Goal: Task Accomplishment & Management: Use online tool/utility

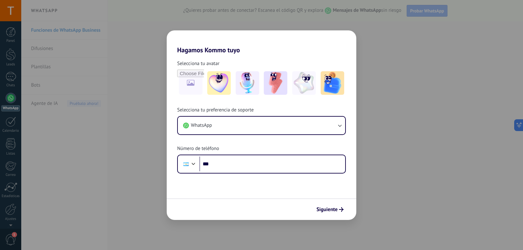
click at [410, 186] on div "Hagamos Kommo tuyo Selecciona tu avatar Selecciona tu preferencia de soporte Wh…" at bounding box center [261, 125] width 523 height 250
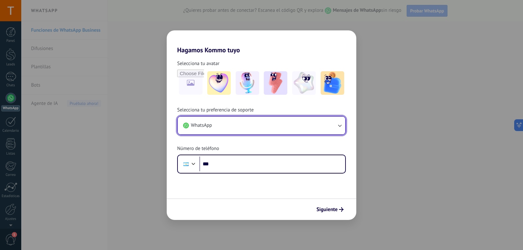
click at [283, 122] on button "WhatsApp" at bounding box center [261, 126] width 167 height 18
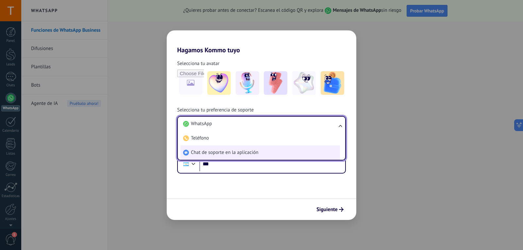
click at [247, 153] on span "Chat de soporte en la aplicación" at bounding box center [224, 152] width 67 height 7
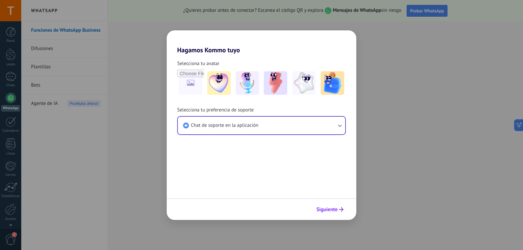
click at [334, 209] on span "Siguiente" at bounding box center [327, 209] width 21 height 5
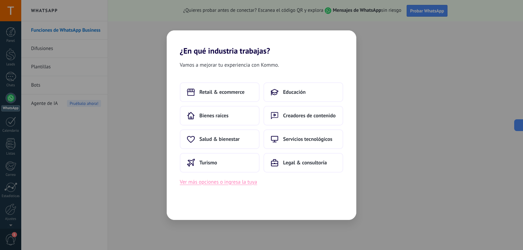
click at [242, 184] on button "Ver más opciones o ingresa la tuya" at bounding box center [218, 182] width 77 height 9
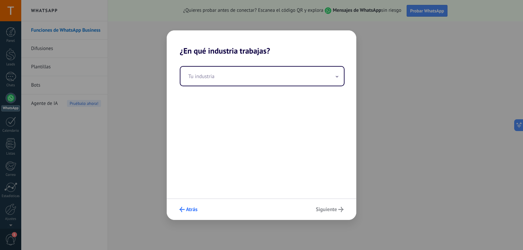
click at [190, 205] on button "Atrás" at bounding box center [189, 209] width 24 height 11
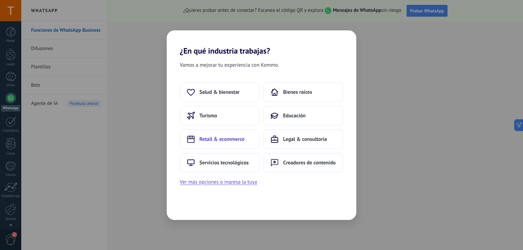
click at [224, 140] on span "Retail & ecommerce" at bounding box center [222, 139] width 45 height 7
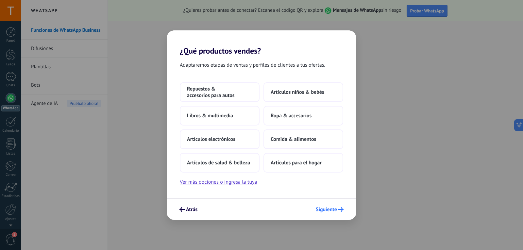
click at [328, 209] on span "Siguiente" at bounding box center [326, 209] width 21 height 5
click at [336, 209] on span "Siguiente" at bounding box center [326, 209] width 21 height 5
click at [270, 169] on button "Artículos para el hogar" at bounding box center [304, 163] width 80 height 20
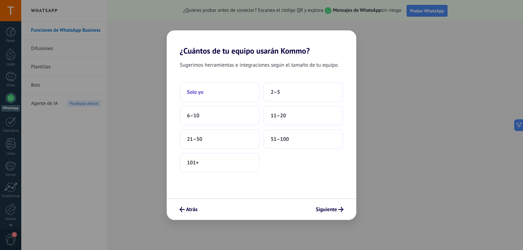
click at [207, 93] on button "Solo yo" at bounding box center [220, 92] width 80 height 20
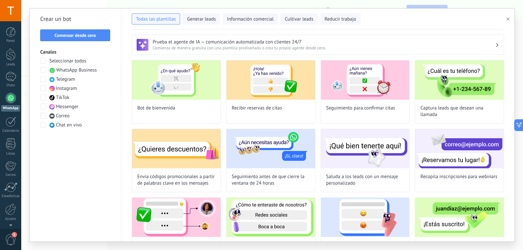
click at [73, 128] on span "Chat en vivo" at bounding box center [69, 125] width 26 height 7
click at [64, 125] on span "Chat en vivo" at bounding box center [69, 125] width 26 height 7
click at [63, 124] on span "Chat en vivo" at bounding box center [69, 125] width 26 height 7
click at [43, 73] on span at bounding box center [43, 70] width 6 height 6
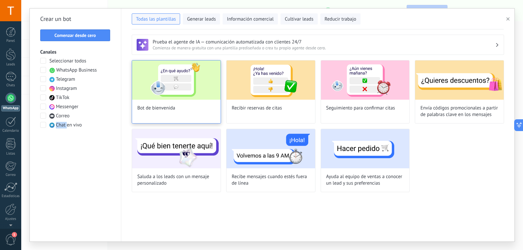
click at [175, 87] on img at bounding box center [176, 80] width 89 height 39
type input "**********"
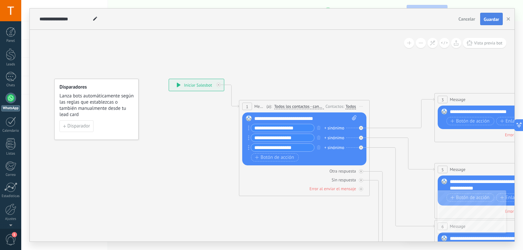
click at [492, 22] on span "Guardar" at bounding box center [491, 19] width 15 height 5
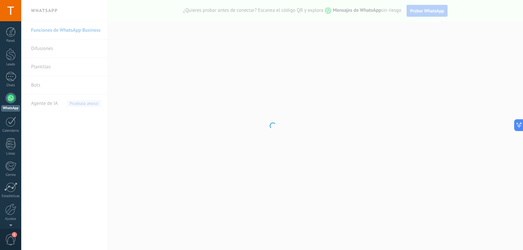
scroll to position [22, 0]
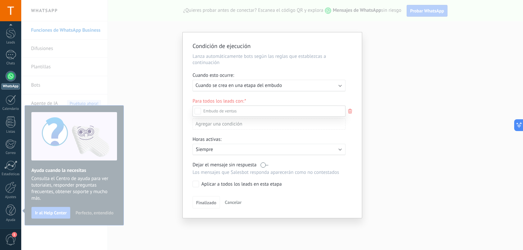
click at [0, 0] on div "Leads Entrantes" at bounding box center [0, 0] width 0 height 0
click at [200, 204] on div "Leads Entrantes Nueva consulta Cualificado Cotización enviada Pedido creado Ped…" at bounding box center [269, 178] width 153 height 144
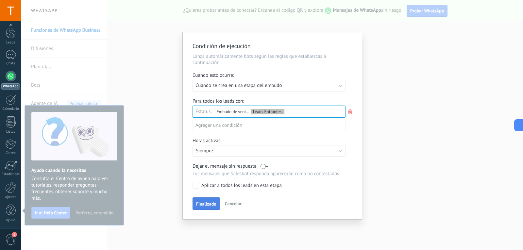
click at [215, 202] on span "Finalizado" at bounding box center [206, 204] width 20 height 5
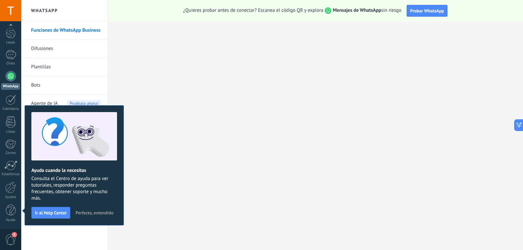
click at [90, 211] on span "Perfecto, entendido" at bounding box center [95, 213] width 38 height 5
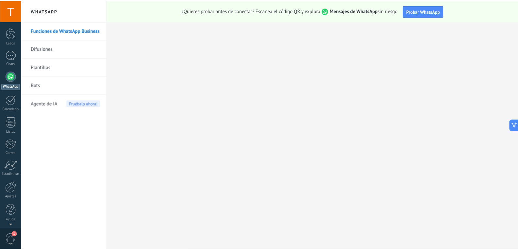
scroll to position [0, 0]
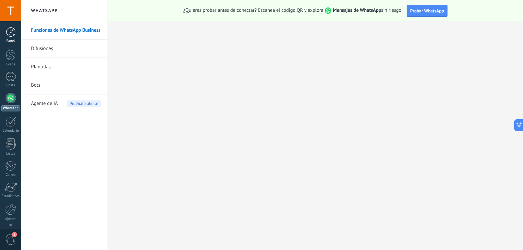
click at [5, 31] on link "Panel" at bounding box center [10, 35] width 21 height 16
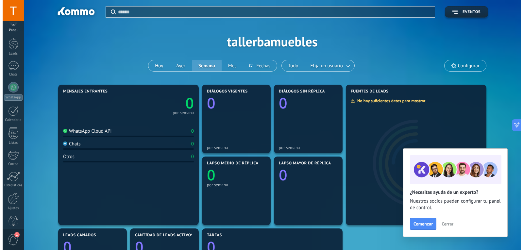
scroll to position [12, 0]
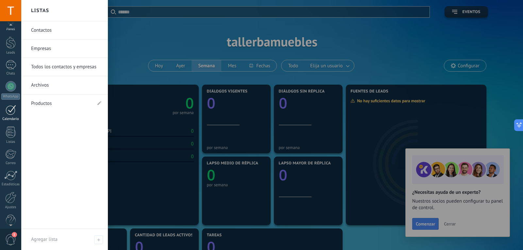
click at [17, 111] on link "Calendario" at bounding box center [10, 113] width 21 height 16
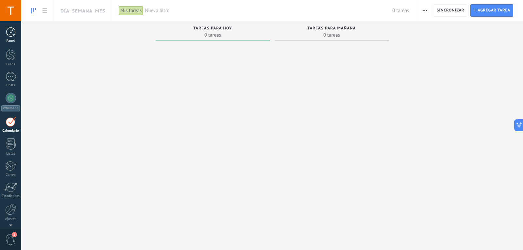
click at [10, 35] on div at bounding box center [11, 32] width 10 height 10
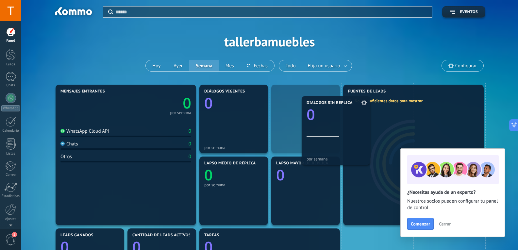
drag, startPoint x: 319, startPoint y: 119, endPoint x: 335, endPoint y: 124, distance: 16.9
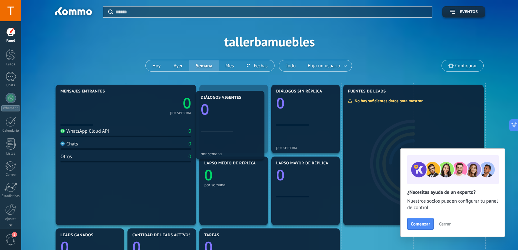
drag, startPoint x: 254, startPoint y: 125, endPoint x: 254, endPoint y: 132, distance: 7.2
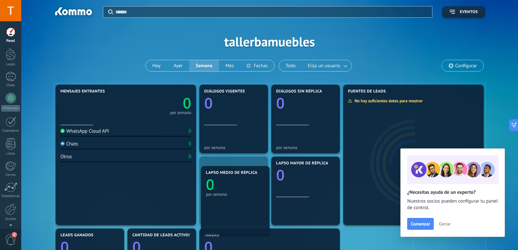
drag, startPoint x: 256, startPoint y: 158, endPoint x: 255, endPoint y: 168, distance: 9.9
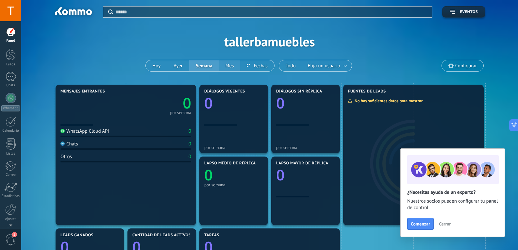
click at [229, 67] on button "Mes" at bounding box center [230, 65] width 22 height 11
click at [258, 67] on button at bounding box center [258, 65] width 34 height 11
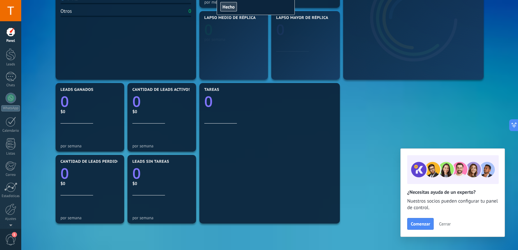
scroll to position [196, 0]
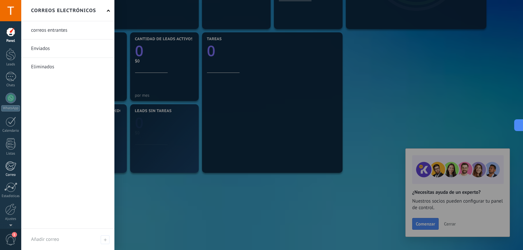
click at [9, 169] on div at bounding box center [10, 166] width 11 height 10
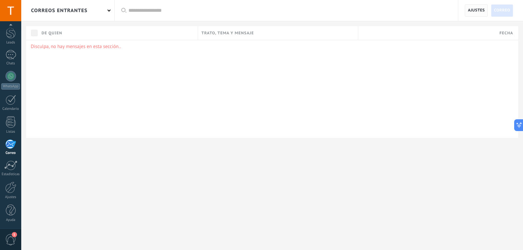
click at [476, 12] on span "Ajustes" at bounding box center [476, 11] width 17 height 12
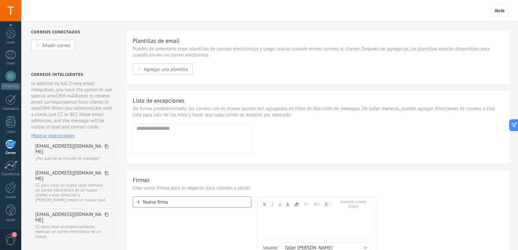
click at [64, 49] on button "Añadir correo" at bounding box center [53, 45] width 44 height 11
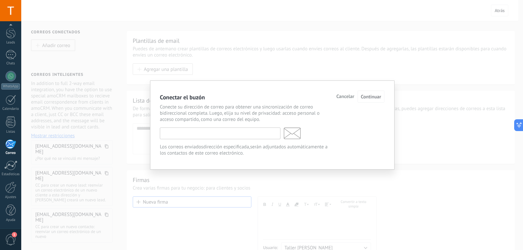
click at [241, 137] on input "text" at bounding box center [220, 134] width 121 height 12
click at [256, 189] on div "Conectar el buzón Cancelar Continuar Conecte su dirección de correo para obtene…" at bounding box center [272, 125] width 502 height 250
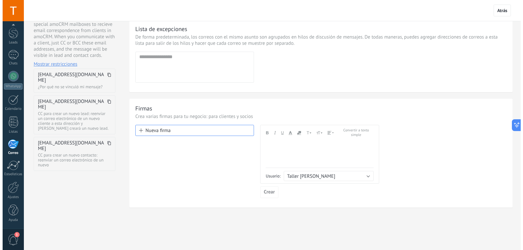
scroll to position [72, 0]
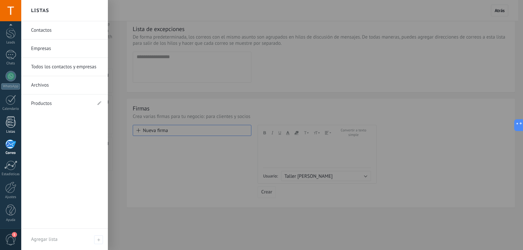
click at [8, 123] on div at bounding box center [11, 121] width 10 height 11
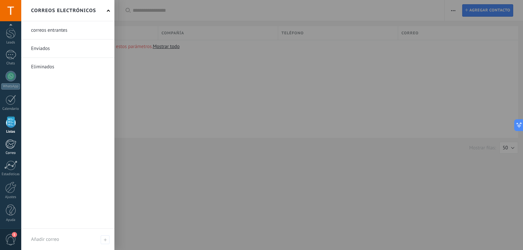
click at [12, 141] on div at bounding box center [10, 144] width 11 height 10
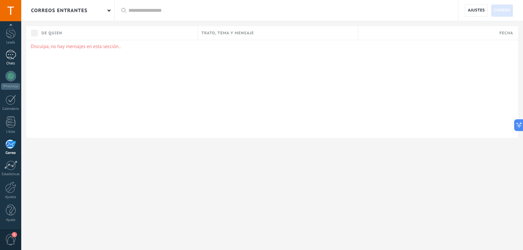
click at [11, 61] on link "Chats" at bounding box center [10, 58] width 21 height 16
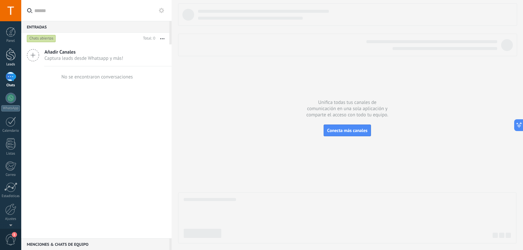
click at [2, 52] on link "Leads" at bounding box center [10, 57] width 21 height 18
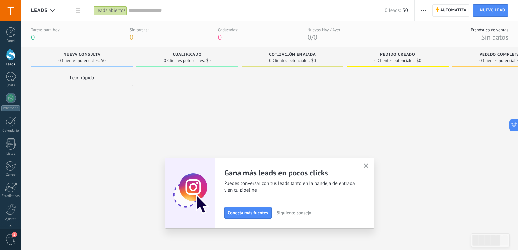
click at [371, 167] on button "button" at bounding box center [366, 166] width 8 height 9
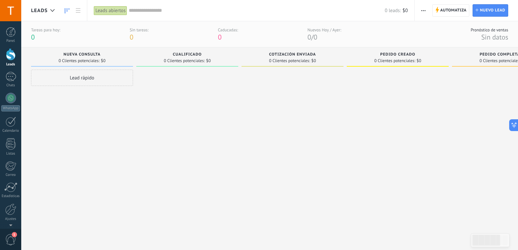
click at [110, 78] on div "Lead rápido" at bounding box center [82, 78] width 102 height 16
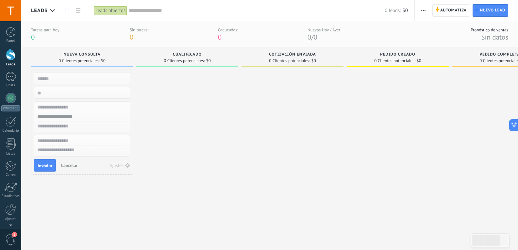
click at [68, 166] on span "Cancelar" at bounding box center [69, 166] width 17 height 6
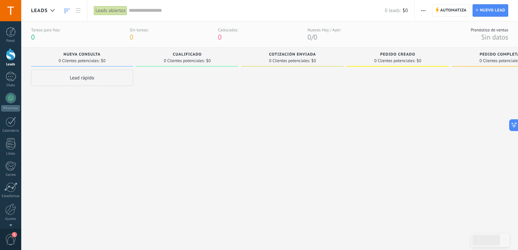
click at [27, 76] on div "Leads Entrantes Solicitudes: 0 0 0 0 0 0 0 0 0 Nueva consulta 0 Clientes potenc…" at bounding box center [269, 167] width 497 height 241
click at [0, 73] on link "Chats" at bounding box center [10, 80] width 21 height 16
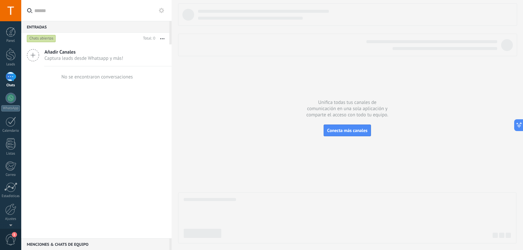
click at [7, 24] on div "Panel Leads Chats WhatsApp Clientes" at bounding box center [21, 125] width 43 height 208
click at [9, 30] on div at bounding box center [11, 32] width 10 height 10
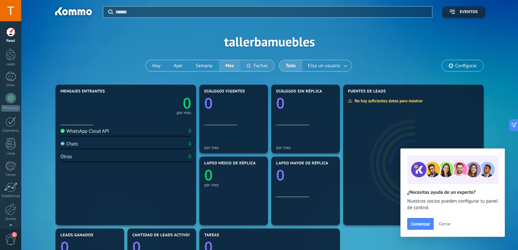
click at [256, 67] on button at bounding box center [257, 65] width 34 height 11
click at [463, 13] on span "Eventos" at bounding box center [469, 12] width 18 height 5
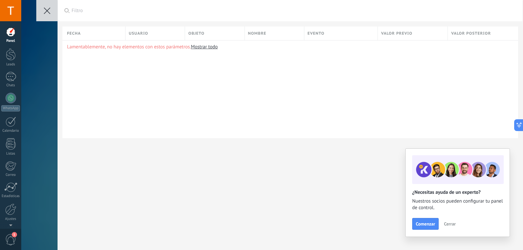
click at [46, 7] on button at bounding box center [46, 10] width 21 height 21
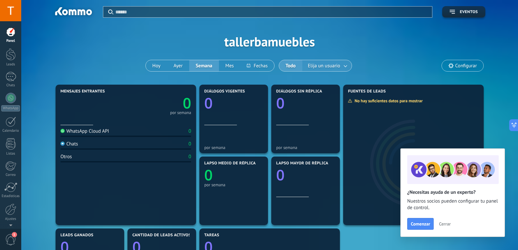
click at [336, 61] on button "Elija un usuario" at bounding box center [327, 65] width 49 height 11
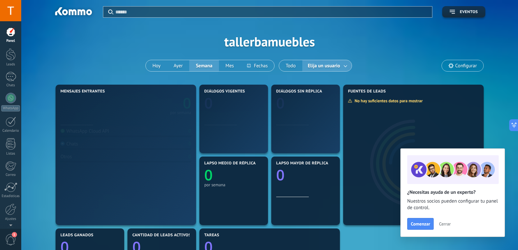
click at [338, 64] on span "Elija un usuario" at bounding box center [324, 65] width 35 height 9
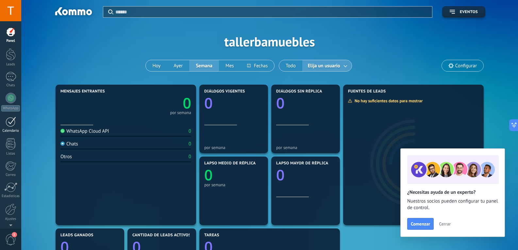
click at [14, 128] on link "Calendario" at bounding box center [10, 125] width 21 height 16
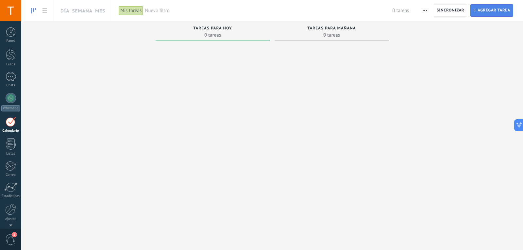
click at [491, 10] on span "Agregar tarea" at bounding box center [494, 11] width 33 height 12
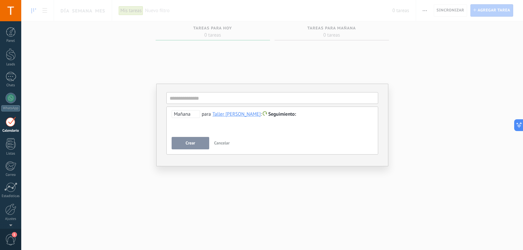
click at [182, 113] on span "Mañana" at bounding box center [186, 114] width 28 height 8
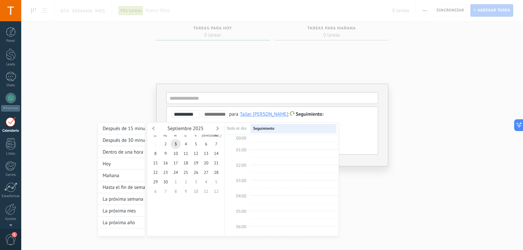
scroll to position [123, 0]
click at [122, 110] on div at bounding box center [261, 125] width 523 height 250
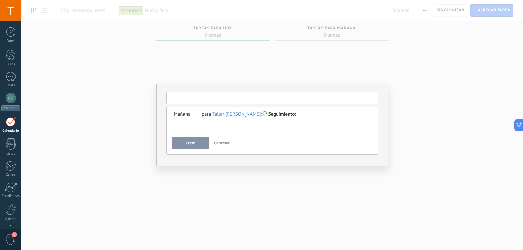
click at [198, 103] on input "text" at bounding box center [272, 98] width 212 height 12
click at [220, 144] on span "Cancelar" at bounding box center [222, 143] width 16 height 6
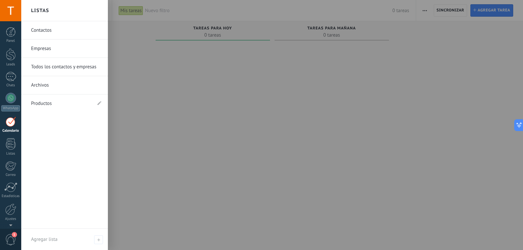
click at [33, 100] on link "Productos" at bounding box center [61, 104] width 61 height 18
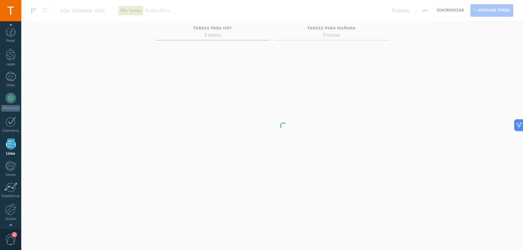
scroll to position [17, 0]
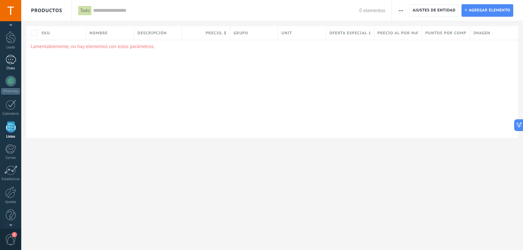
click at [10, 58] on div at bounding box center [11, 59] width 10 height 9
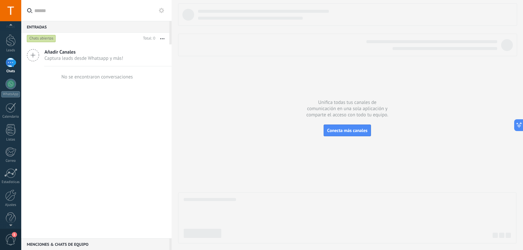
scroll to position [22, 0]
click at [10, 238] on span "1" at bounding box center [10, 239] width 11 height 11
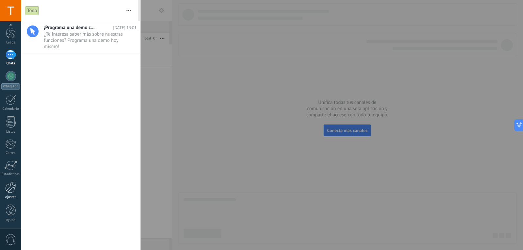
click at [7, 192] on div at bounding box center [10, 187] width 11 height 11
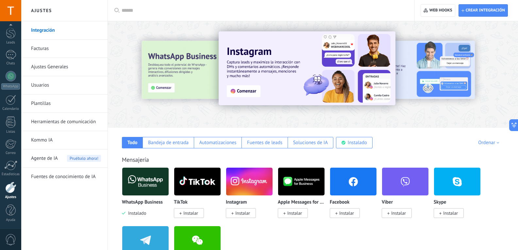
click at [204, 119] on div at bounding box center [313, 73] width 410 height 94
click at [78, 146] on link "Kommo IA" at bounding box center [66, 140] width 70 height 18
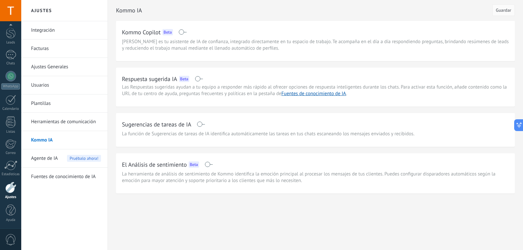
click at [68, 102] on link "Plantillas" at bounding box center [66, 104] width 70 height 18
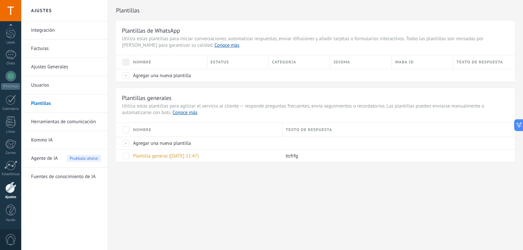
click at [57, 95] on link "Plantillas" at bounding box center [66, 104] width 70 height 18
click at [61, 86] on link "Usuarios" at bounding box center [66, 85] width 70 height 18
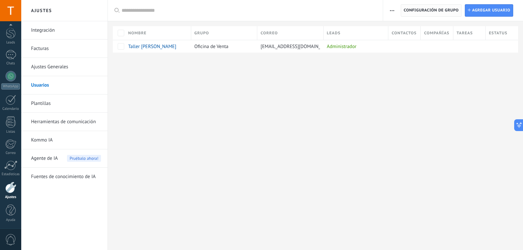
click at [421, 8] on span "Configuración de grupo" at bounding box center [431, 11] width 55 height 12
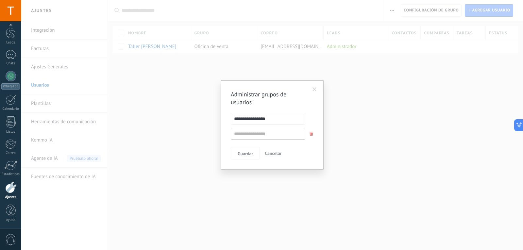
click at [122, 71] on div "**********" at bounding box center [272, 125] width 502 height 250
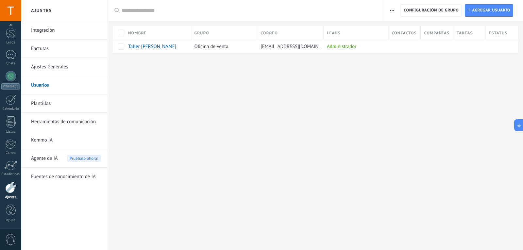
click at [70, 51] on link "Facturas" at bounding box center [66, 49] width 70 height 18
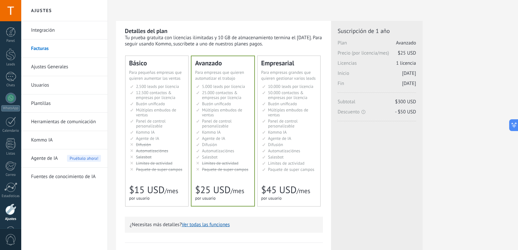
click at [158, 150] on span "Automatizaciónes" at bounding box center [152, 151] width 32 height 6
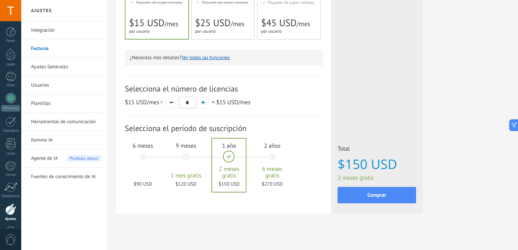
scroll to position [169, 0]
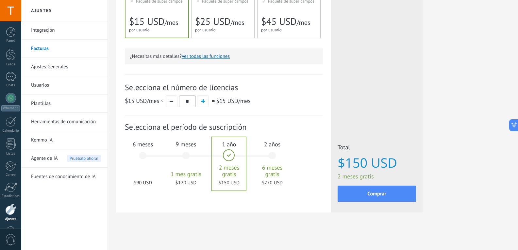
click at [139, 157] on div "6 meses $90 USD" at bounding box center [142, 159] width 35 height 46
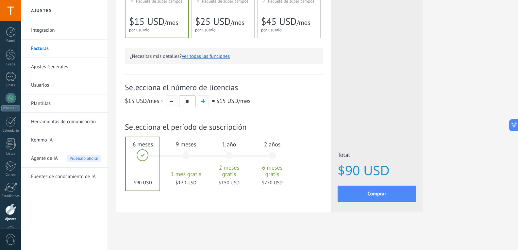
click at [176, 100] on button "button" at bounding box center [172, 101] width 12 height 12
click at [210, 102] on div "$15 USD /mes * = $15 USD /mes" at bounding box center [224, 101] width 198 height 12
click at [202, 100] on span "button" at bounding box center [203, 101] width 4 height 4
click at [182, 101] on input "*" at bounding box center [187, 101] width 17 height 12
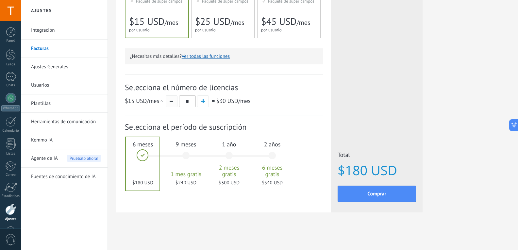
click at [173, 104] on button "button" at bounding box center [172, 101] width 12 height 12
type input "*"
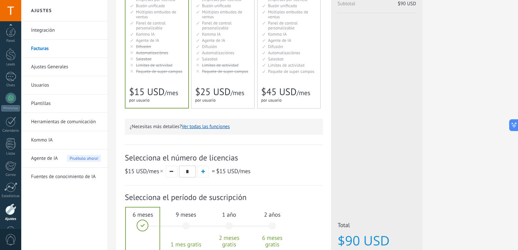
scroll to position [22, 0]
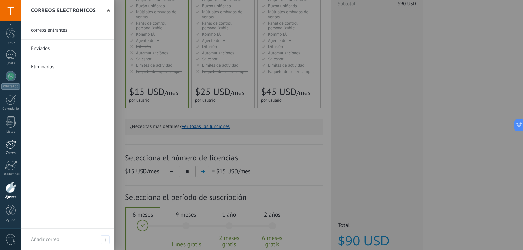
click at [8, 146] on div at bounding box center [10, 144] width 11 height 10
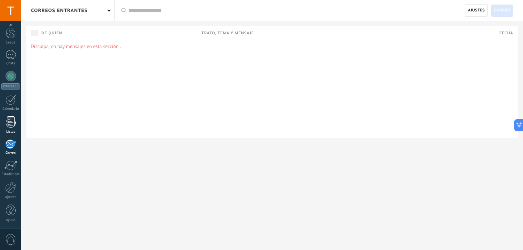
click at [12, 130] on div "Listas" at bounding box center [10, 132] width 19 height 4
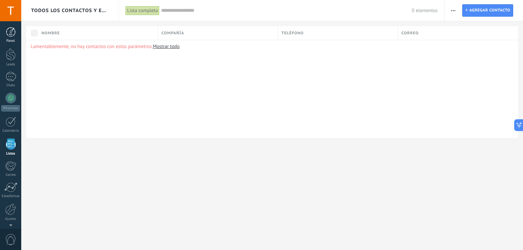
click at [0, 28] on link "Panel" at bounding box center [10, 35] width 21 height 16
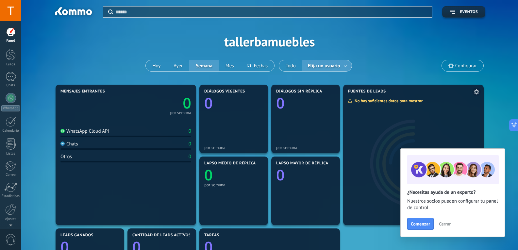
click at [380, 104] on div at bounding box center [413, 160] width 141 height 131
click at [460, 62] on span "Configurar" at bounding box center [463, 65] width 42 height 11
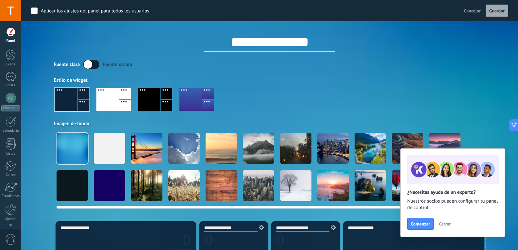
click at [192, 150] on div at bounding box center [183, 148] width 31 height 31
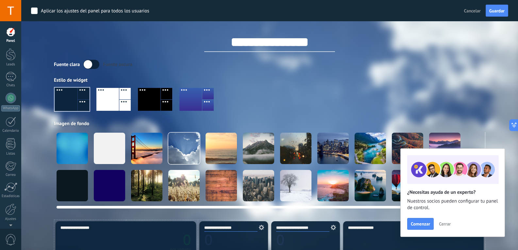
click at [223, 148] on div at bounding box center [221, 148] width 31 height 31
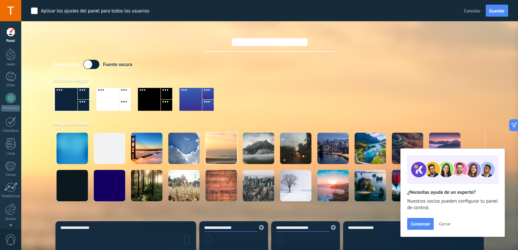
click at [250, 147] on div at bounding box center [258, 148] width 31 height 31
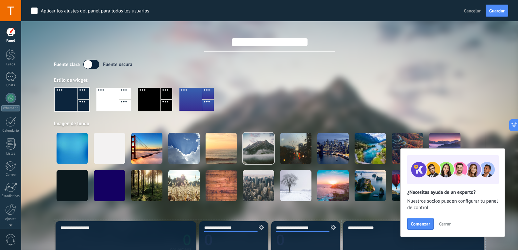
click at [251, 184] on div at bounding box center [258, 185] width 31 height 31
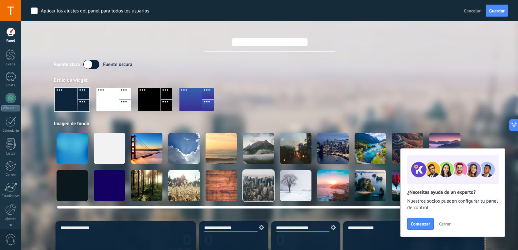
click at [341, 141] on div at bounding box center [333, 148] width 31 height 31
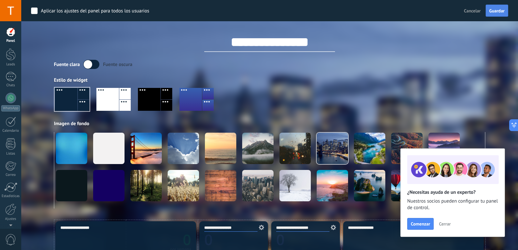
click at [506, 9] on button "Guardar" at bounding box center [497, 11] width 23 height 12
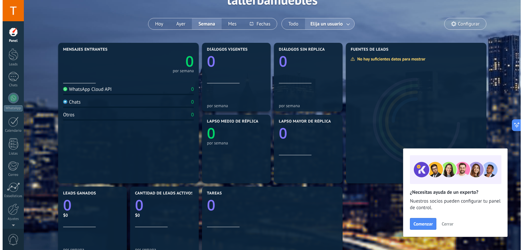
scroll to position [0, 0]
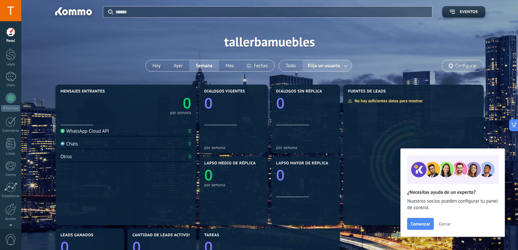
click at [5, 33] on link "Panel" at bounding box center [10, 35] width 21 height 16
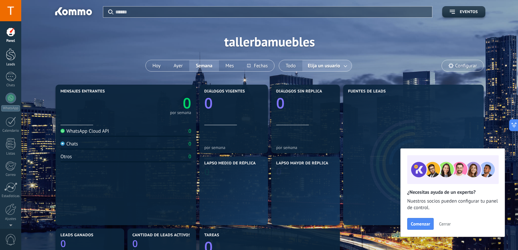
click at [7, 56] on div at bounding box center [11, 54] width 10 height 12
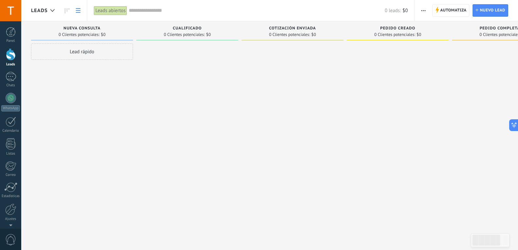
click at [77, 13] on link at bounding box center [78, 10] width 11 height 13
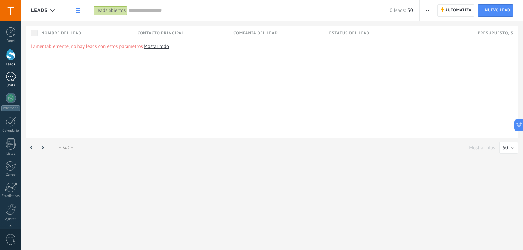
click at [5, 86] on div "Chats" at bounding box center [10, 85] width 19 height 4
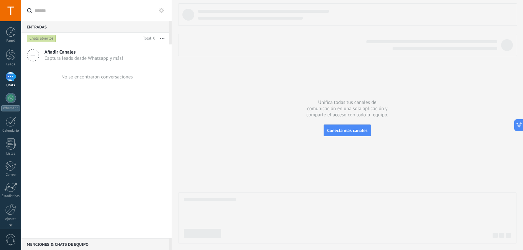
click at [92, 63] on div "Añadir Canales Captura leads desde Whatsapp y más!" at bounding box center [96, 55] width 150 height 22
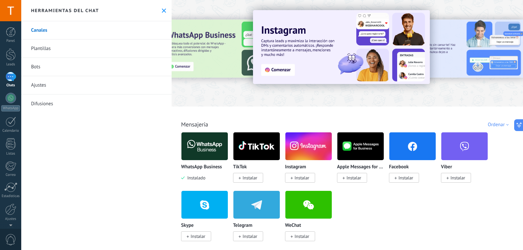
click at [18, 68] on div "Panel Leads Chats WhatsApp Clientes" at bounding box center [10, 139] width 21 height 224
click at [34, 69] on link "Bots" at bounding box center [96, 67] width 150 height 18
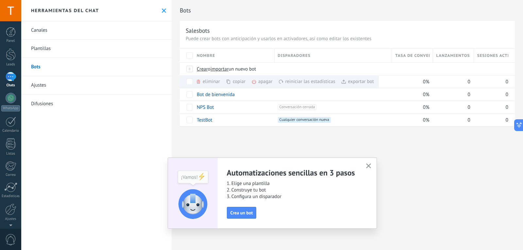
click at [32, 122] on div "Canales Plantillas Bots Ajustes Difusiones" at bounding box center [96, 135] width 150 height 229
click at [0, 194] on link "Ajustes" at bounding box center [10, 191] width 21 height 18
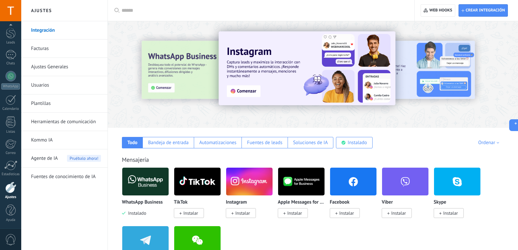
drag, startPoint x: 427, startPoint y: 132, endPoint x: 402, endPoint y: 122, distance: 27.0
click at [425, 132] on div "Todo Bandeja de entrada Automatizaciones Fuentes de leads Soluciones de IA Inst…" at bounding box center [312, 138] width 397 height 21
click at [477, 78] on div at bounding box center [475, 74] width 147 height 59
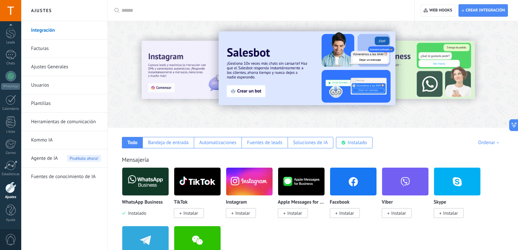
click at [462, 78] on div at bounding box center [475, 74] width 147 height 59
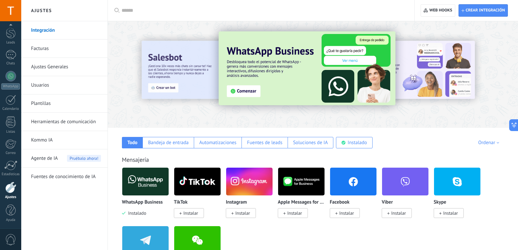
click at [184, 63] on div at bounding box center [152, 74] width 143 height 59
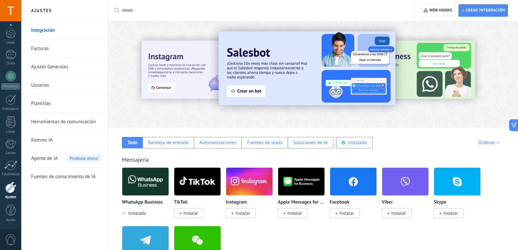
click at [237, 94] on img at bounding box center [307, 68] width 177 height 74
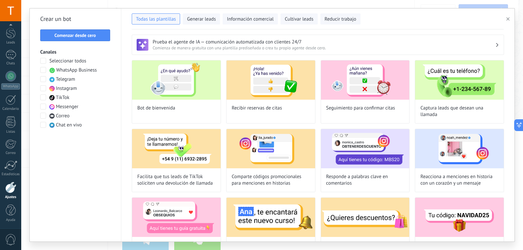
click at [126, 87] on div "Prueba el agente de IA — comunicación automatizada con clientes 24/7 Comienza d…" at bounding box center [317, 135] width 393 height 212
click at [145, 85] on img at bounding box center [176, 80] width 89 height 39
type input "**********"
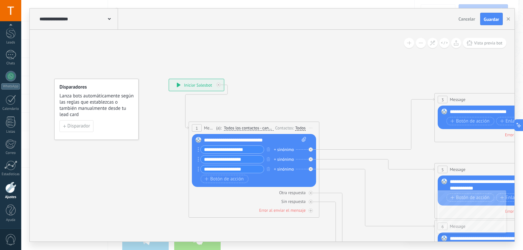
drag, startPoint x: 262, startPoint y: 106, endPoint x: 225, endPoint y: 133, distance: 45.8
click at [215, 131] on span "Message" at bounding box center [209, 128] width 10 height 6
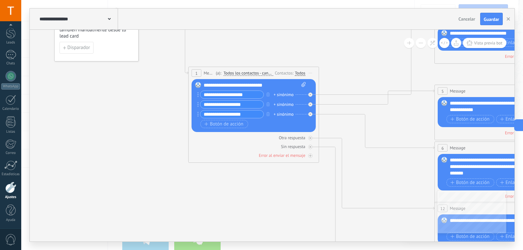
drag, startPoint x: 226, startPoint y: 56, endPoint x: 206, endPoint y: 82, distance: 32.6
click at [214, 76] on span "Message" at bounding box center [209, 73] width 10 height 6
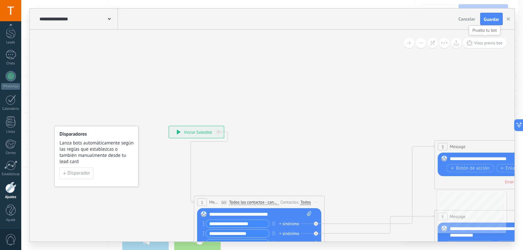
click at [476, 45] on span "Vista previa bot" at bounding box center [488, 43] width 28 height 6
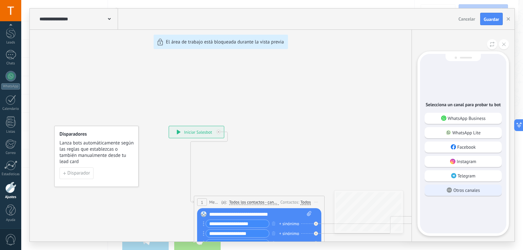
click at [468, 193] on div "Otros canales" at bounding box center [463, 190] width 77 height 11
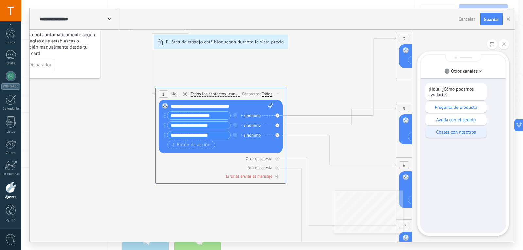
click at [430, 135] on div "Chatea con nosotros" at bounding box center [455, 132] width 61 height 11
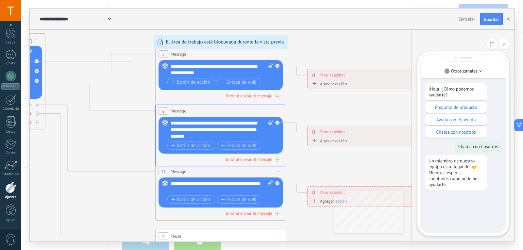
click at [431, 228] on div "¡Hola! ¿Cómo podemos ayudarte? Pregunta de producto Ayuda con el pedido Chatea …" at bounding box center [463, 144] width 85 height 178
click at [440, 154] on div "¡Hola! ¿Cómo podemos ayudarte? Pregunta de producto Ayuda con el pedido Chatea …" at bounding box center [463, 144] width 85 height 178
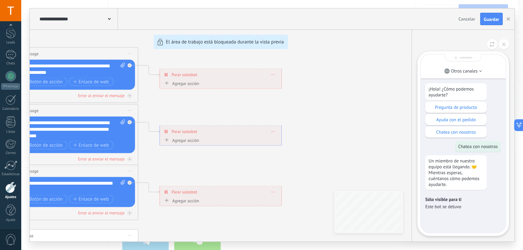
click at [457, 210] on div "Sólo visible para ti Este bot se detuvo" at bounding box center [463, 203] width 76 height 20
click at [453, 137] on div "Chatea con nosotros" at bounding box center [455, 132] width 61 height 11
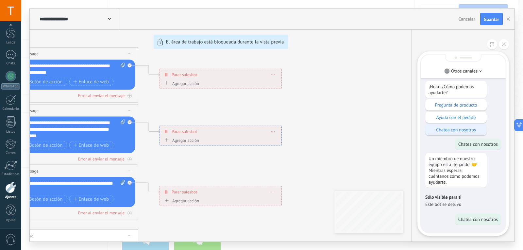
click at [449, 127] on p "Chatea con nosotros" at bounding box center [456, 130] width 55 height 6
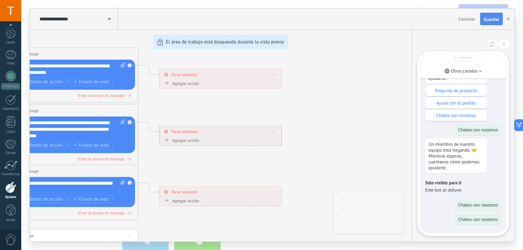
click at [454, 119] on div "Chatea con nosotros" at bounding box center [455, 115] width 61 height 11
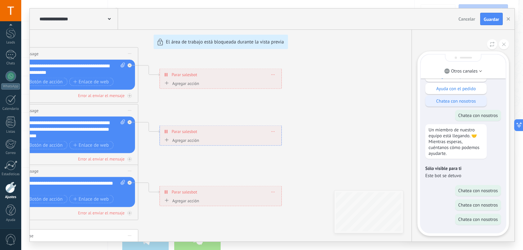
drag, startPoint x: 455, startPoint y: 109, endPoint x: 454, endPoint y: 105, distance: 4.0
click at [454, 109] on div "¡Hola! ¿Cómo podemos ayudarte? Pregunta de producto Ayuda con el pedido Chatea …" at bounding box center [463, 128] width 85 height 209
click at [454, 105] on div "Chatea con nosotros" at bounding box center [455, 100] width 61 height 11
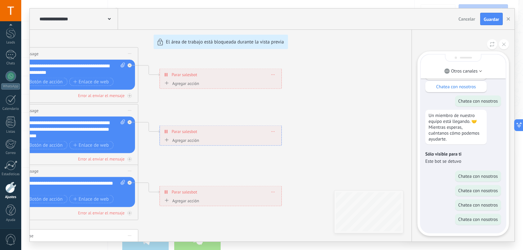
drag, startPoint x: 113, startPoint y: 93, endPoint x: 105, endPoint y: 80, distance: 15.5
click at [107, 83] on div "**********" at bounding box center [272, 125] width 485 height 233
drag, startPoint x: 105, startPoint y: 81, endPoint x: 127, endPoint y: 75, distance: 23.3
click at [113, 79] on div "**********" at bounding box center [272, 125] width 485 height 233
drag, startPoint x: 171, startPoint y: 133, endPoint x: 202, endPoint y: 133, distance: 31.1
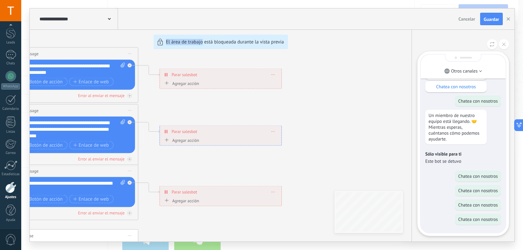
click at [202, 133] on div "**********" at bounding box center [272, 125] width 485 height 233
click at [11, 99] on div at bounding box center [11, 100] width 10 height 10
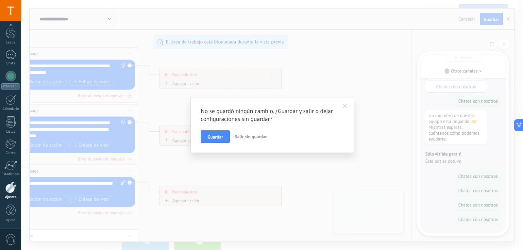
click at [272, 138] on div "Guardar Salir sin guardar" at bounding box center [272, 136] width 143 height 12
click at [248, 134] on span "Salir sin guardar" at bounding box center [251, 137] width 32 height 6
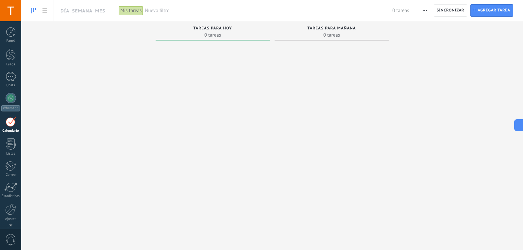
click at [351, 20] on div "Nuevo filtro 0 tareas" at bounding box center [277, 10] width 264 height 21
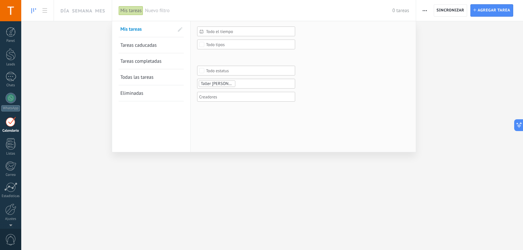
click at [87, 16] on div at bounding box center [261, 125] width 523 height 250
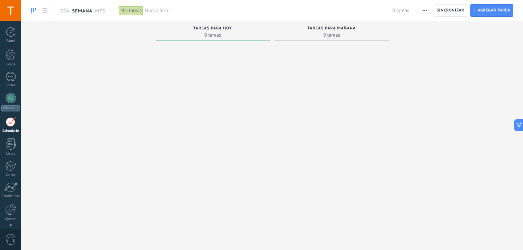
click at [87, 16] on link "Semana" at bounding box center [82, 10] width 21 height 21
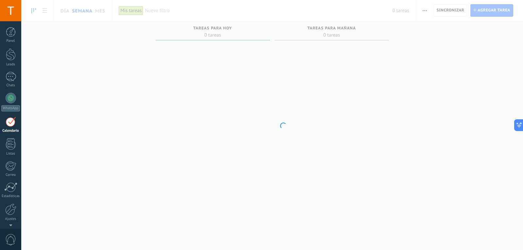
click at [113, 8] on body ".abccls-1,.abccls-2{fill-rule:evenodd}.abccls-2{fill:#fff} .abfcls-1{fill:none}…" at bounding box center [261, 125] width 523 height 250
click at [103, 12] on body ".abccls-1,.abccls-2{fill-rule:evenodd}.abccls-2{fill:#fff} .abfcls-1{fill:none}…" at bounding box center [261, 125] width 523 height 250
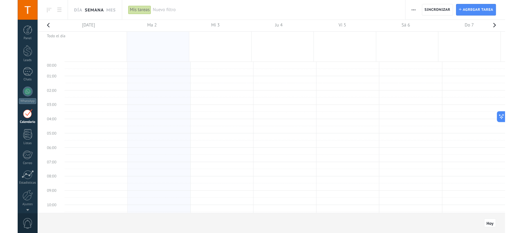
scroll to position [123, 0]
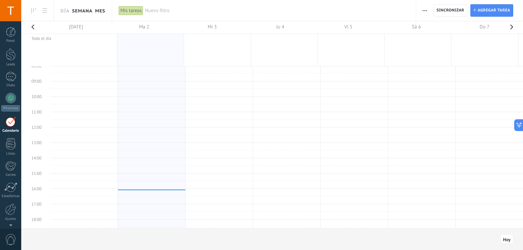
click at [98, 14] on link "Mes" at bounding box center [100, 10] width 10 height 21
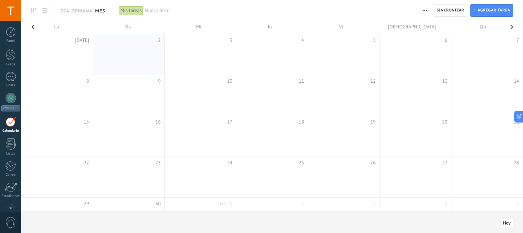
click at [132, 9] on div "Mis tareas" at bounding box center [131, 10] width 25 height 9
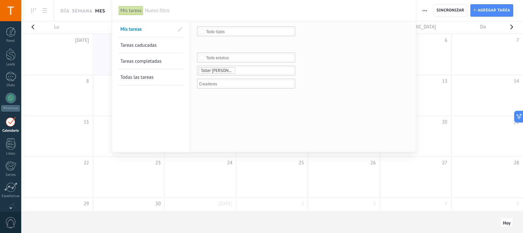
click at [132, 9] on div "Mis tareas" at bounding box center [131, 10] width 25 height 9
